Goal: Check status

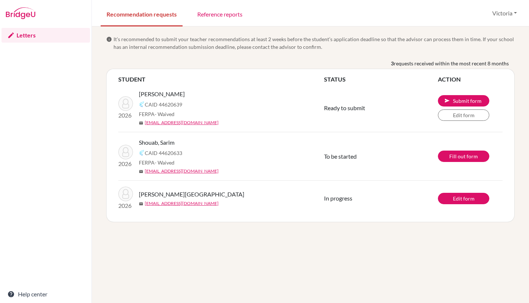
click at [349, 109] on span "Ready to submit" at bounding box center [344, 107] width 41 height 7
click at [326, 162] on div "FERPA - Waived" at bounding box center [234, 163] width 191 height 8
click at [345, 199] on span "In progress" at bounding box center [338, 198] width 28 height 7
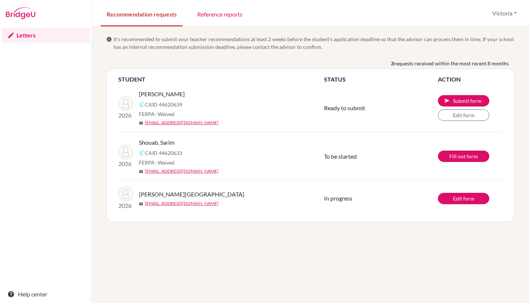
click at [345, 199] on span "In progress" at bounding box center [338, 198] width 28 height 7
